Goal: Task Accomplishment & Management: Use online tool/utility

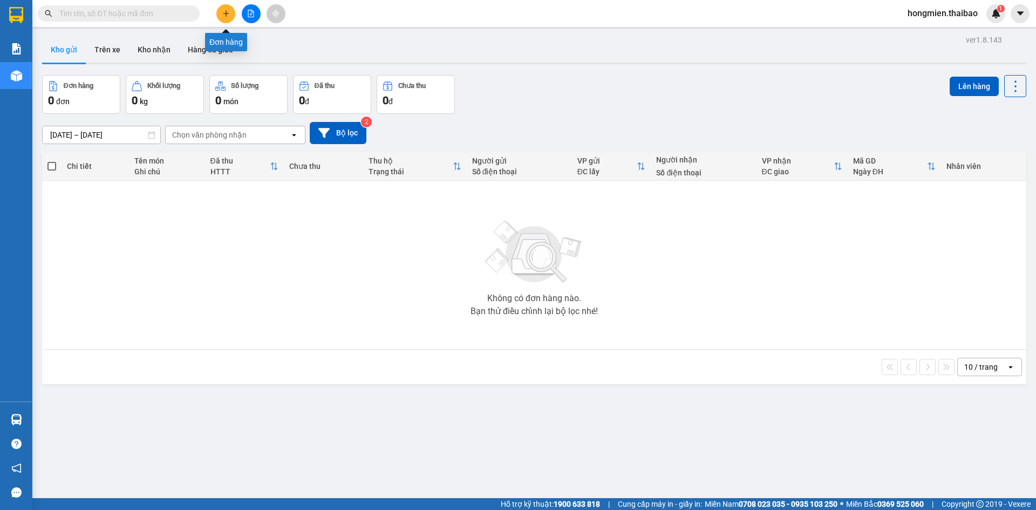
click at [220, 12] on button at bounding box center [225, 13] width 19 height 19
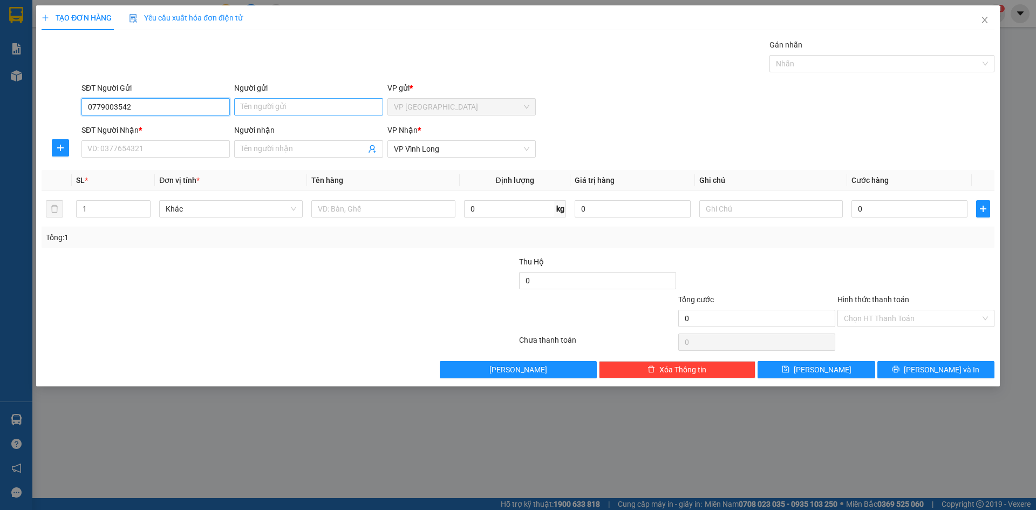
type input "0779003542"
click at [264, 108] on input "Người gửi" at bounding box center [308, 106] width 148 height 17
type input "BÌNH"
click at [144, 147] on input "SĐT Người Nhận *" at bounding box center [155, 148] width 148 height 17
type input "0788805999"
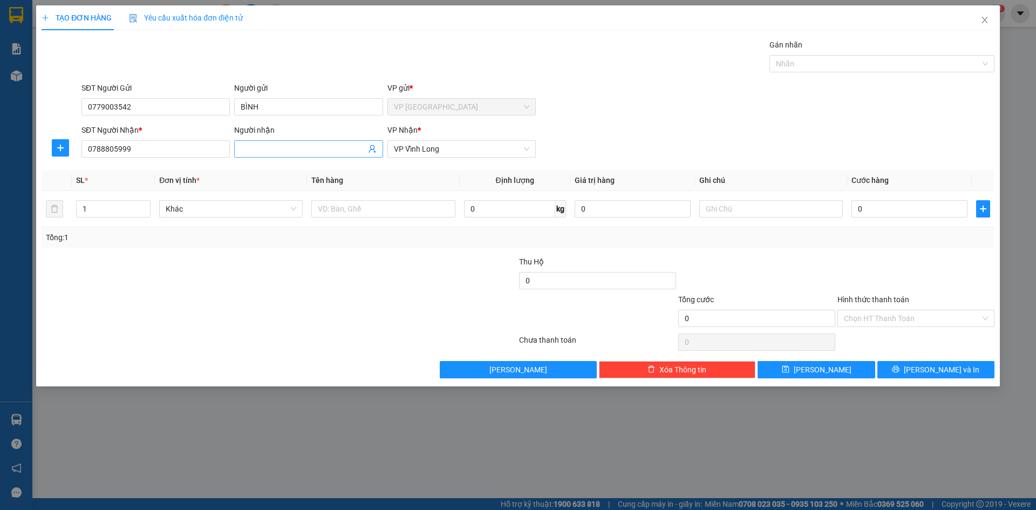
click at [258, 145] on input "Người nhận" at bounding box center [303, 149] width 125 height 12
type input "CHỊ [PERSON_NAME]"
click at [342, 210] on input "text" at bounding box center [382, 208] width 143 height 17
type input "HỘP"
type input "1"
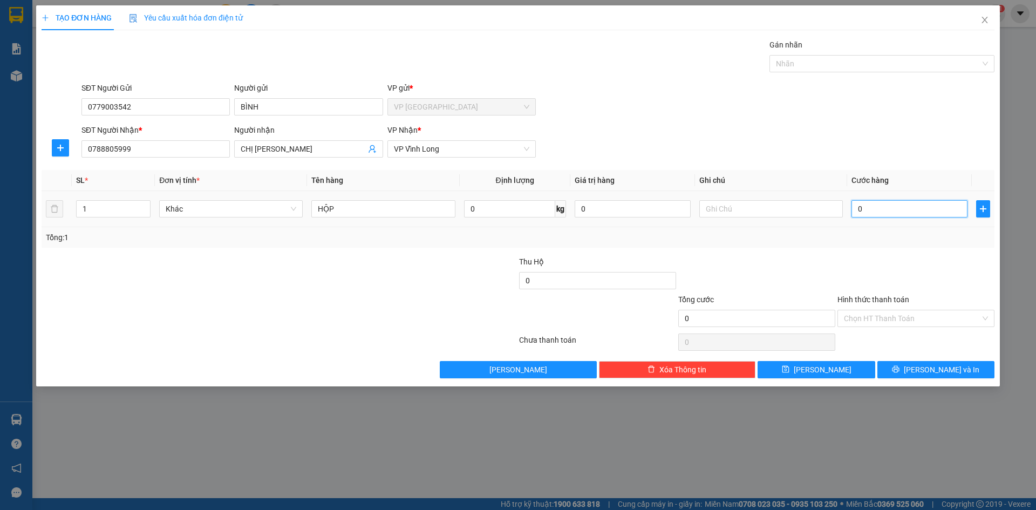
type input "1"
type input "10"
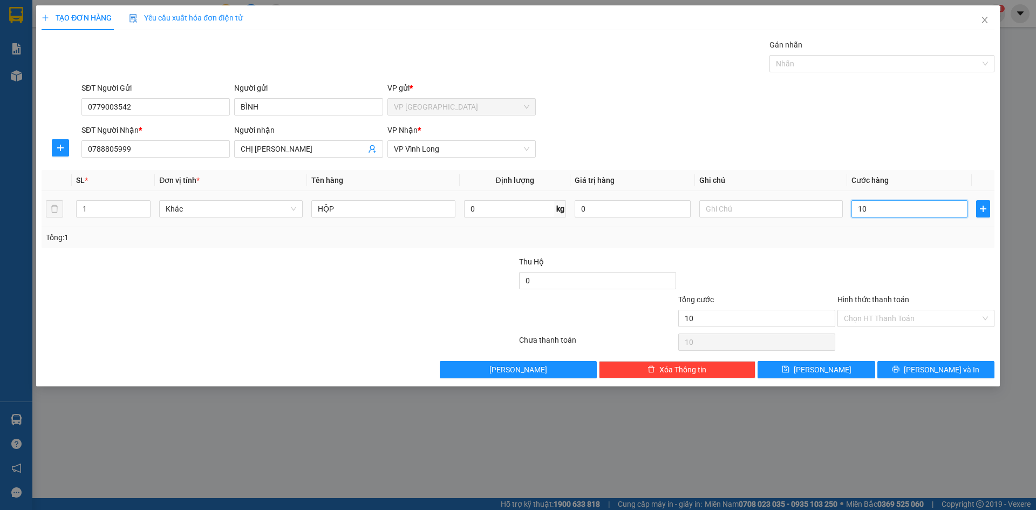
type input "100"
type input "1.000"
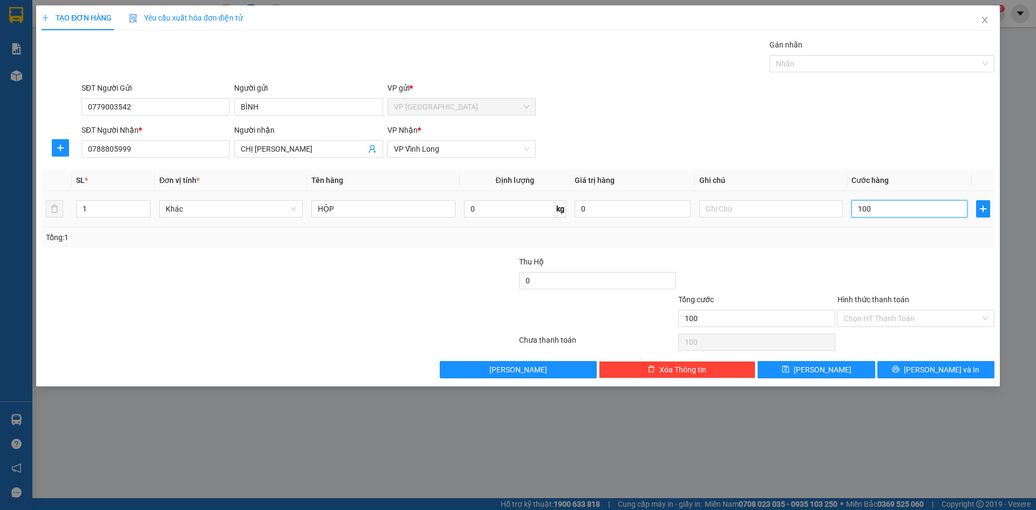
type input "1.000"
type input "10.000"
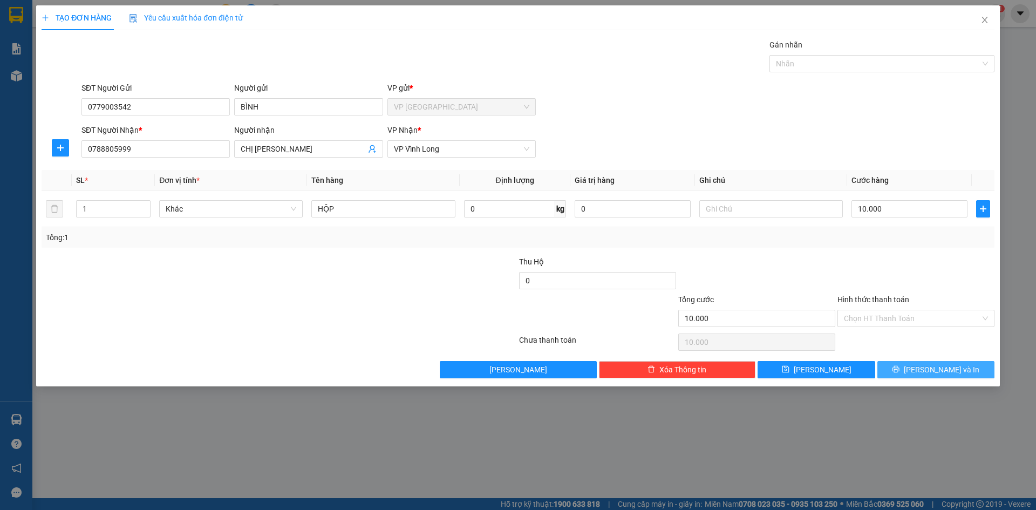
click at [927, 370] on span "[PERSON_NAME] và In" at bounding box center [941, 370] width 76 height 12
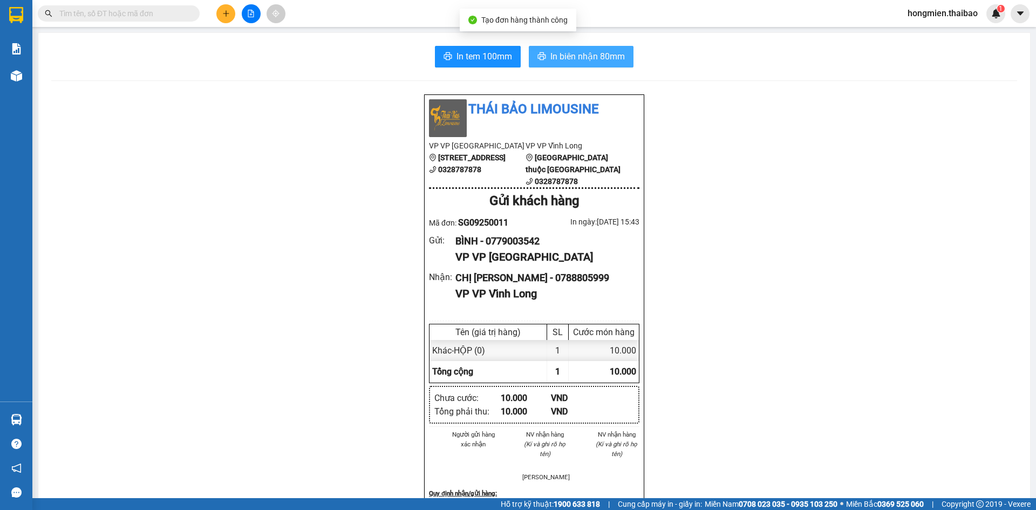
click at [585, 52] on span "In biên nhận 80mm" at bounding box center [587, 56] width 74 height 13
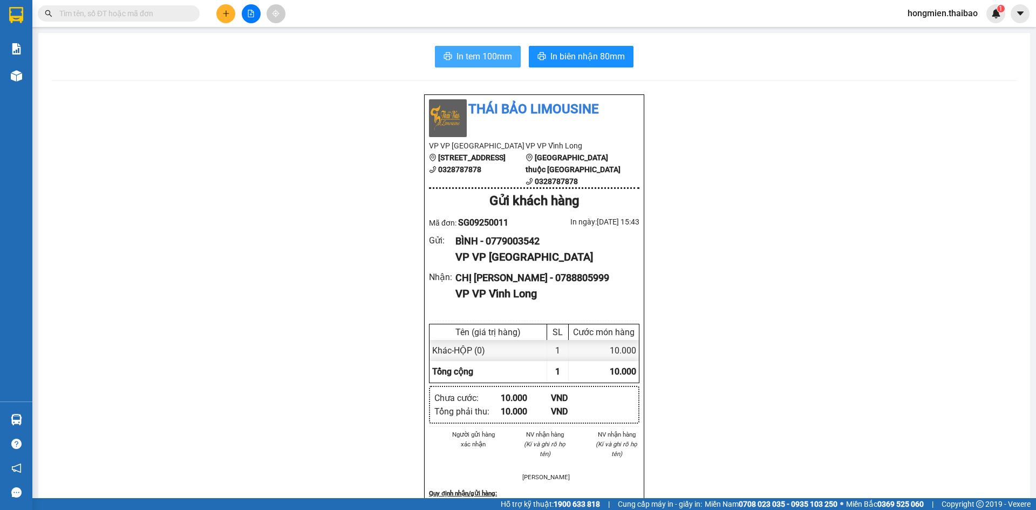
click at [481, 57] on span "In tem 100mm" at bounding box center [484, 56] width 56 height 13
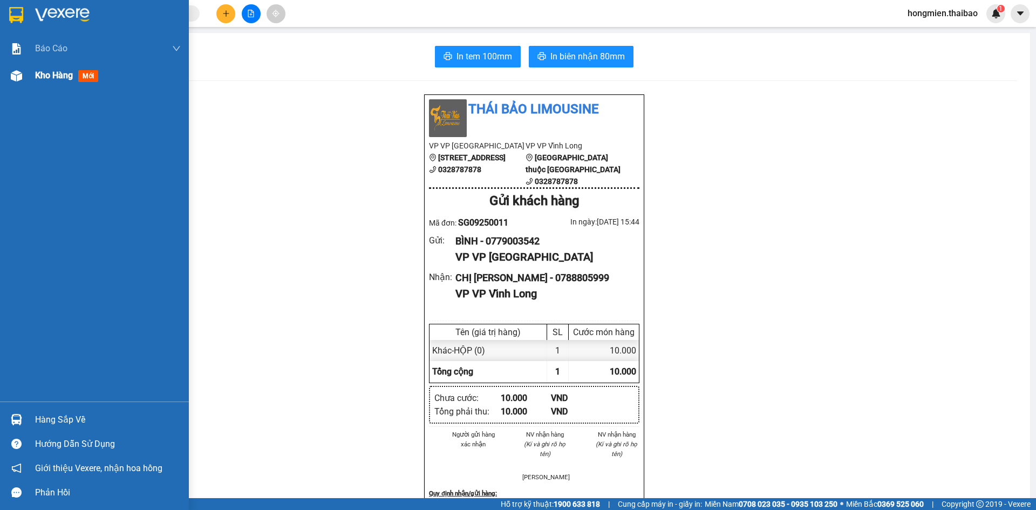
click at [60, 74] on span "Kho hàng" at bounding box center [54, 75] width 38 height 10
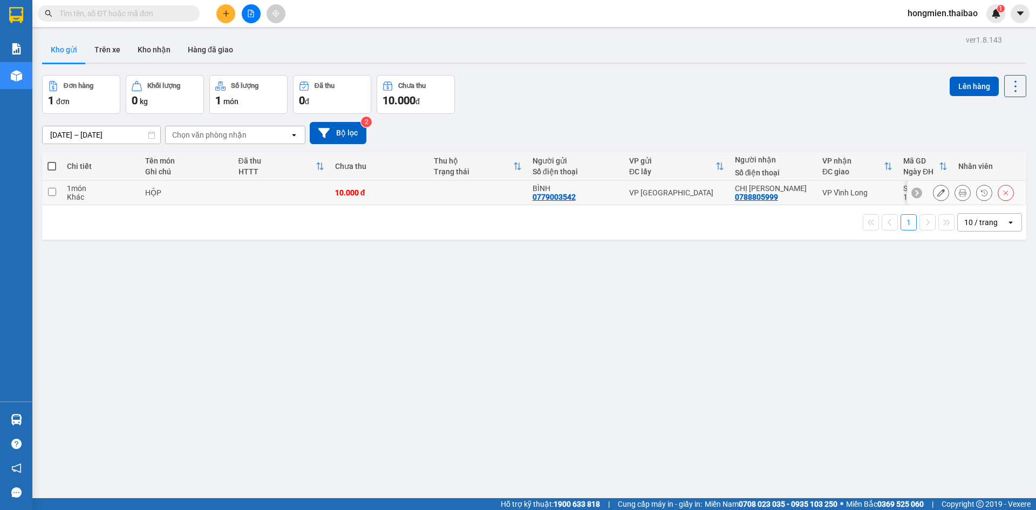
click at [49, 188] on input "checkbox" at bounding box center [52, 192] width 8 height 8
checkbox input "true"
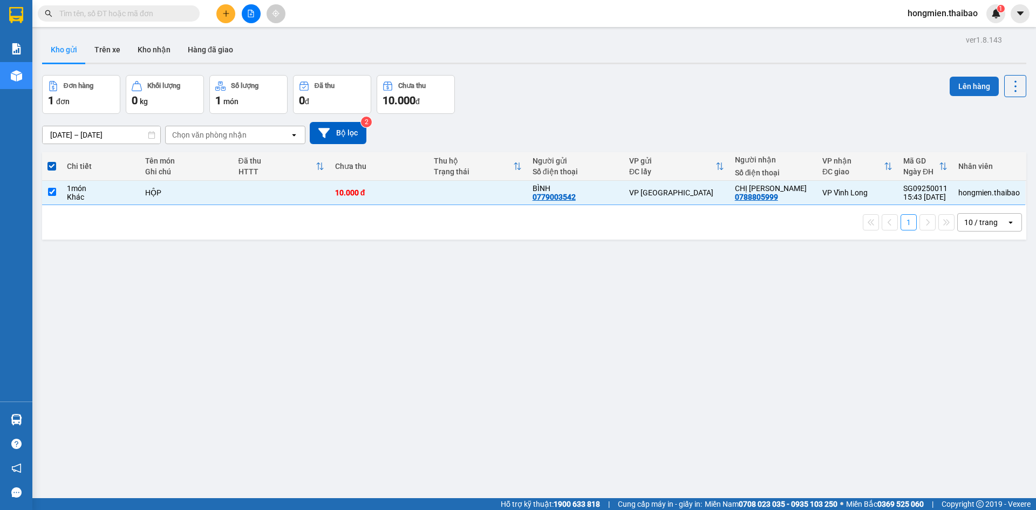
click at [963, 84] on button "Lên hàng" at bounding box center [973, 86] width 49 height 19
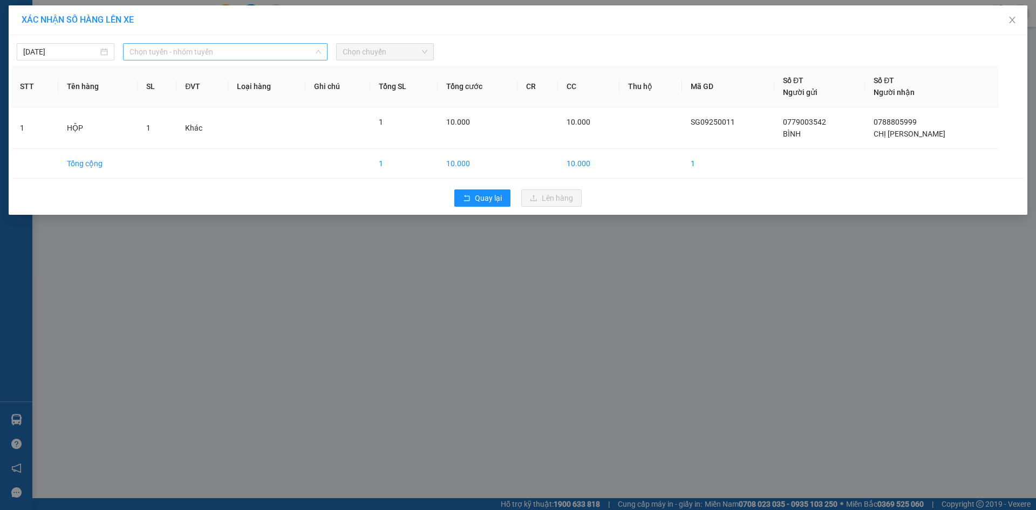
click at [239, 53] on span "Chọn tuyến - nhóm tuyến" at bounding box center [224, 52] width 191 height 16
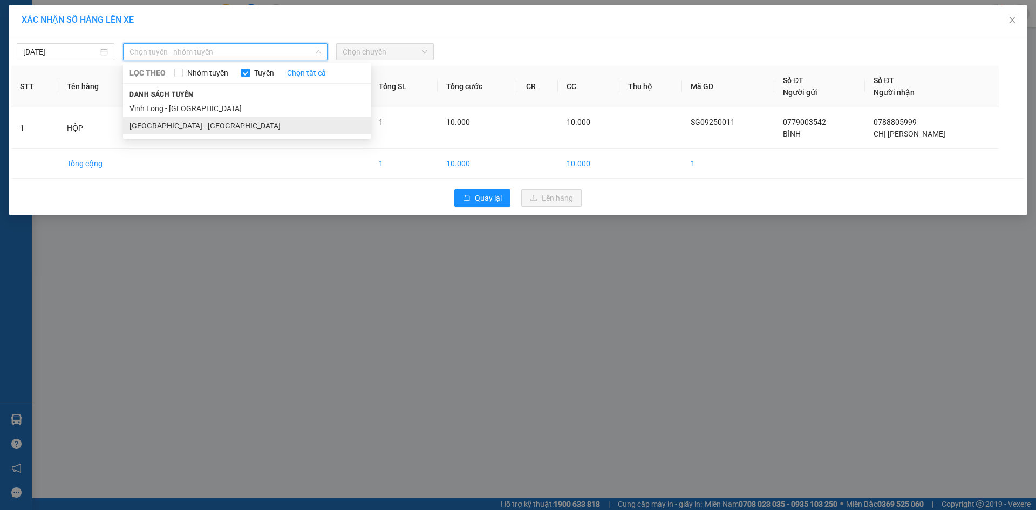
click at [198, 124] on li "[GEOGRAPHIC_DATA] - [GEOGRAPHIC_DATA]" at bounding box center [247, 125] width 248 height 17
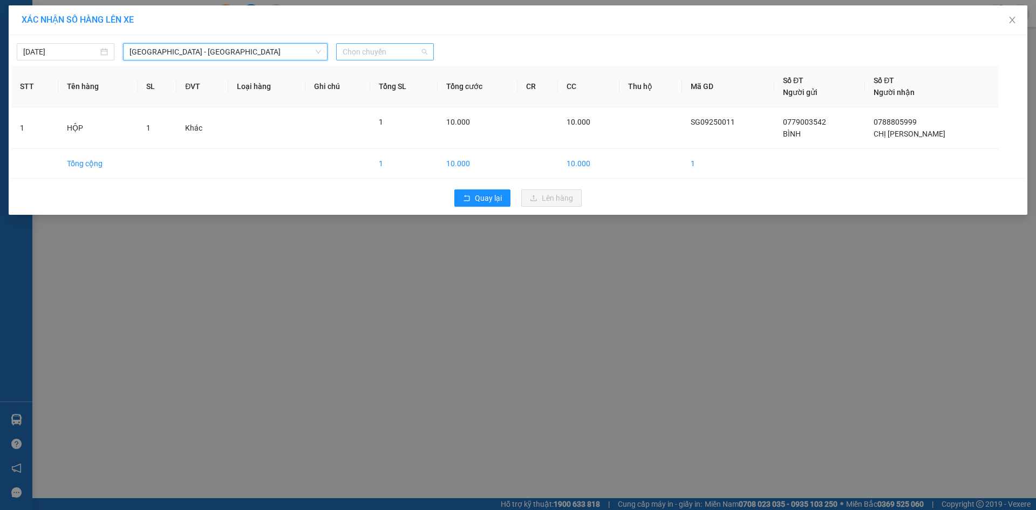
click at [383, 50] on span "Chọn chuyến" at bounding box center [384, 52] width 85 height 16
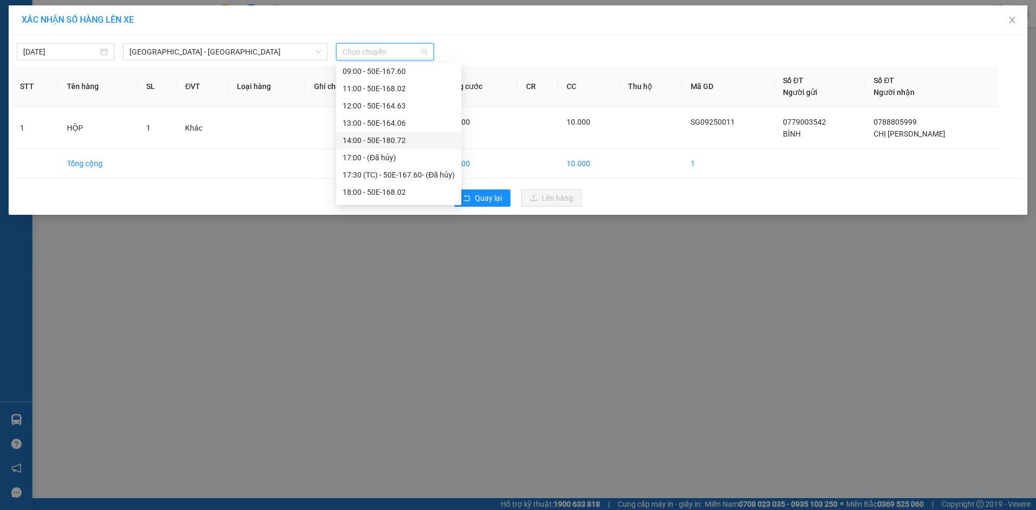
scroll to position [104, 0]
click at [384, 122] on div "17:30 (TC) - 50E-167.60 - (Đã hủy)" at bounding box center [398, 125] width 112 height 12
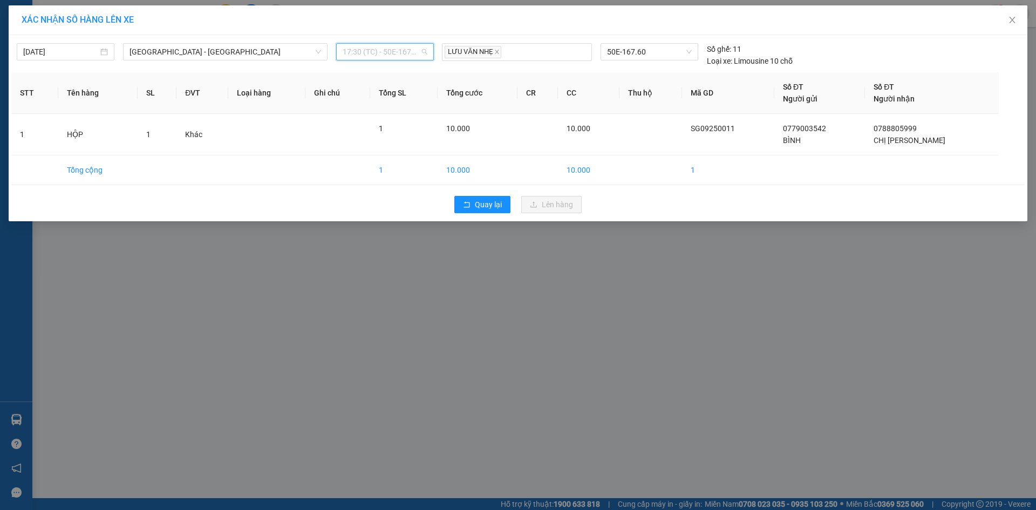
click at [393, 54] on span "17:30 (TC) - 50E-167.60 - (Đã hủy)" at bounding box center [384, 52] width 85 height 16
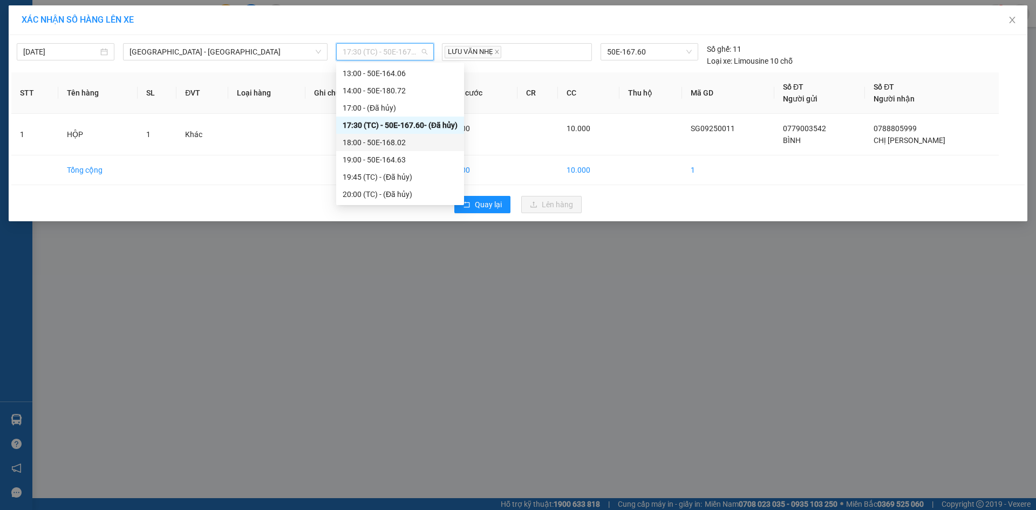
click at [390, 140] on div "18:00 - 50E-168.02" at bounding box center [399, 142] width 115 height 12
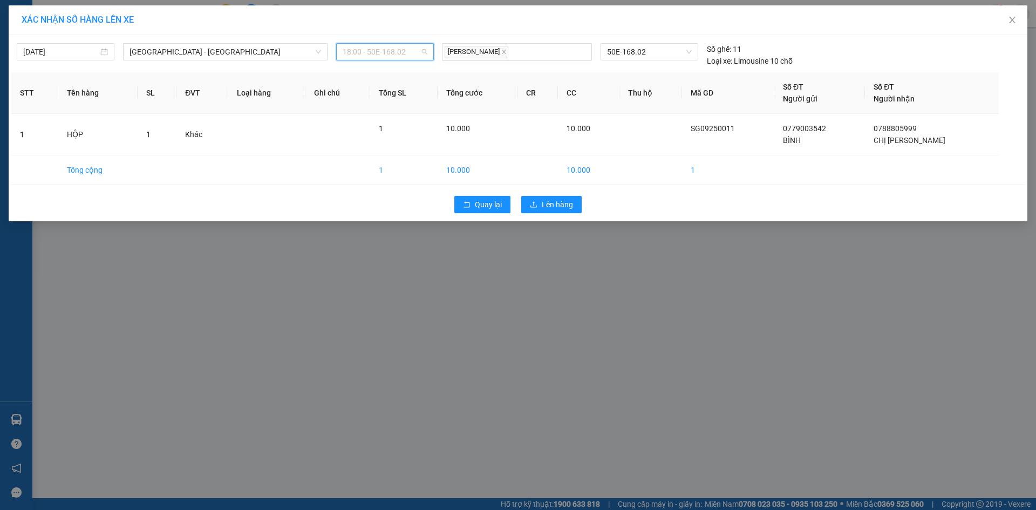
click at [419, 53] on span "18:00 - 50E-168.02" at bounding box center [384, 52] width 85 height 16
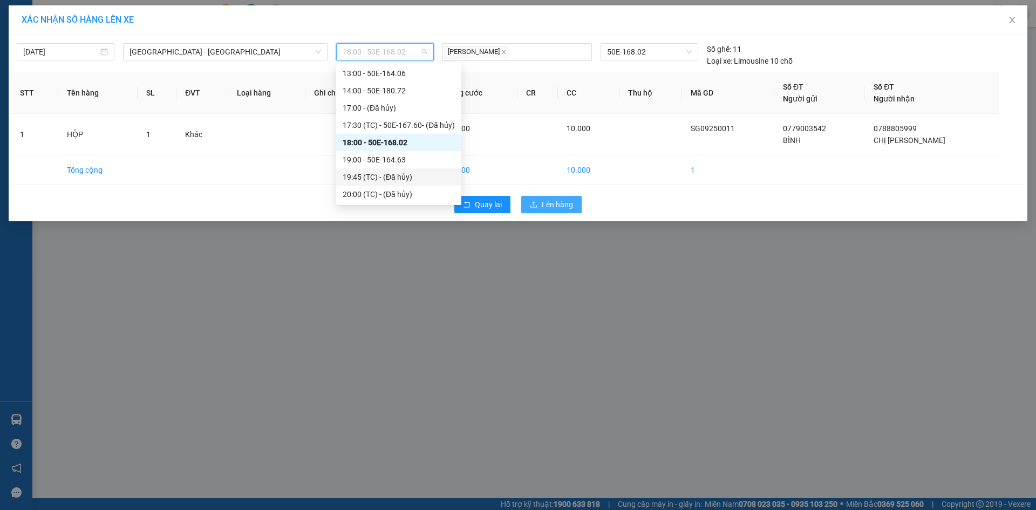
click at [545, 204] on span "Lên hàng" at bounding box center [557, 204] width 31 height 12
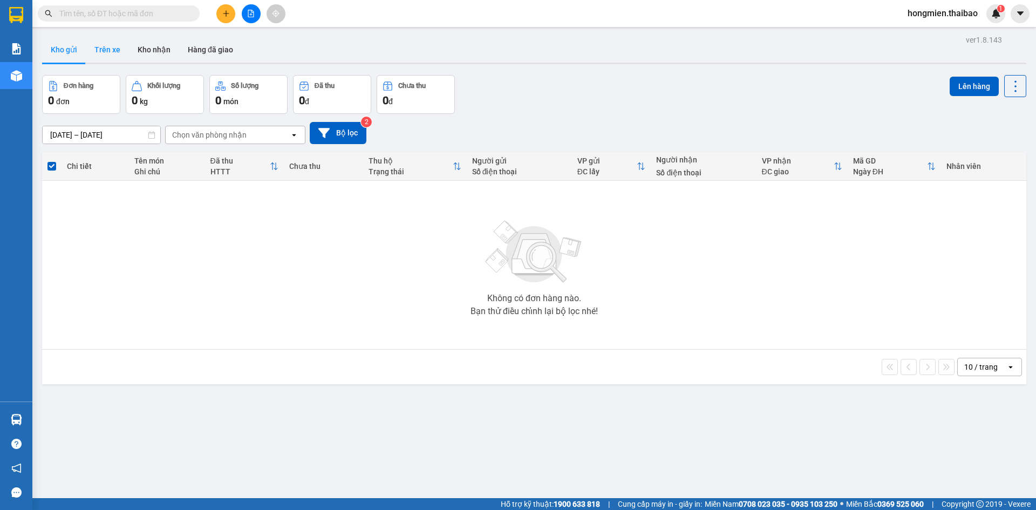
click at [109, 49] on button "Trên xe" at bounding box center [107, 50] width 43 height 26
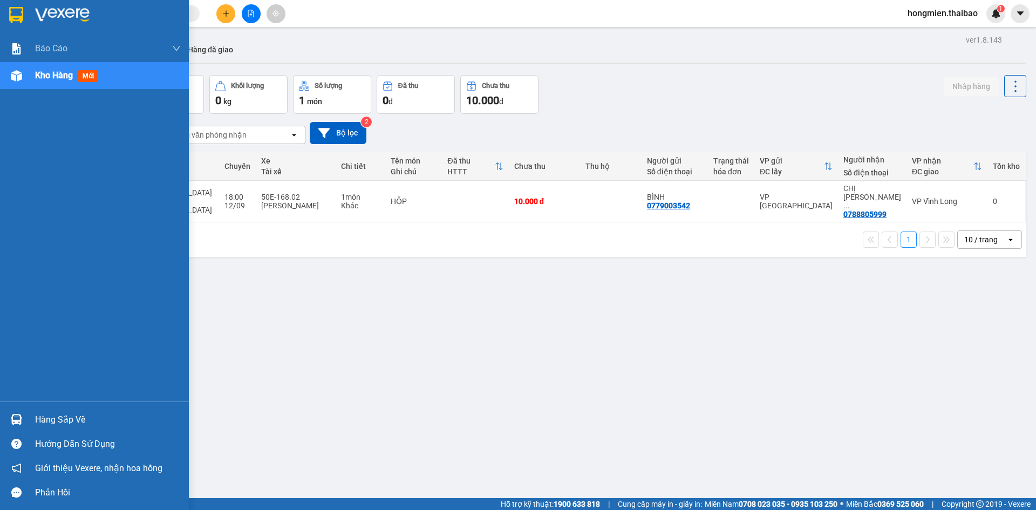
click at [57, 76] on span "Kho hàng" at bounding box center [54, 75] width 38 height 10
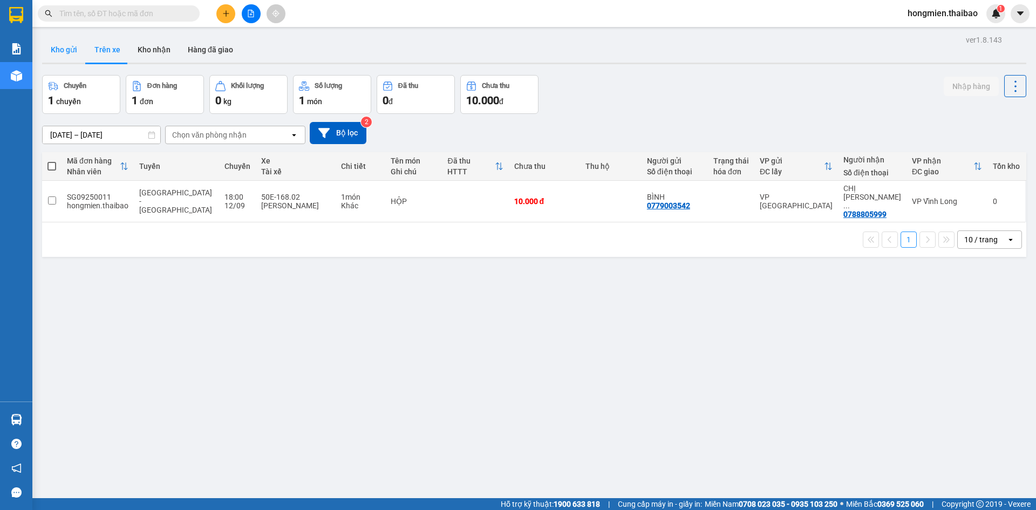
click at [60, 50] on button "Kho gửi" at bounding box center [64, 50] width 44 height 26
